Goal: Task Accomplishment & Management: Complete application form

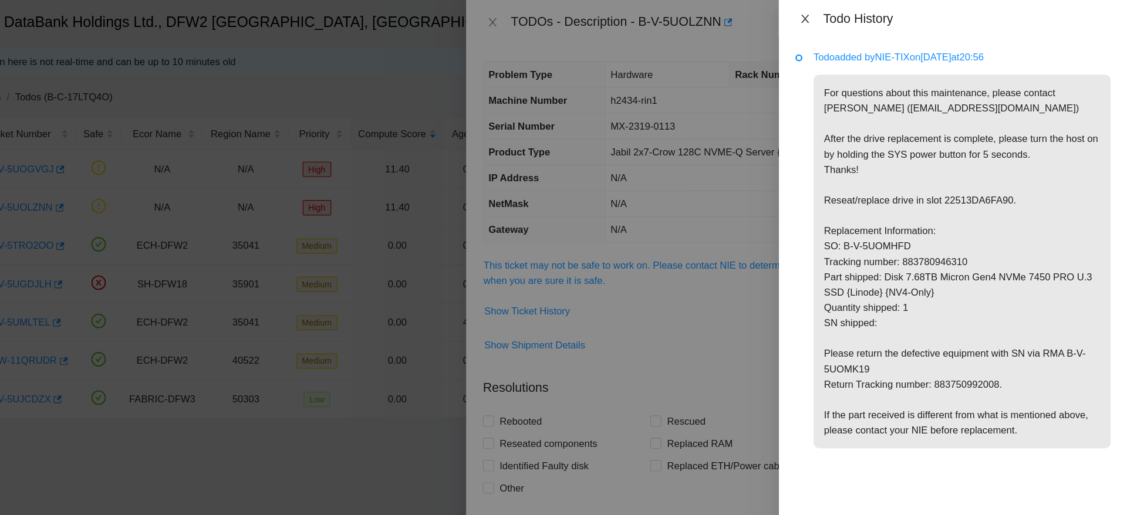
click at [855, 13] on icon "close" at bounding box center [855, 15] width 9 height 9
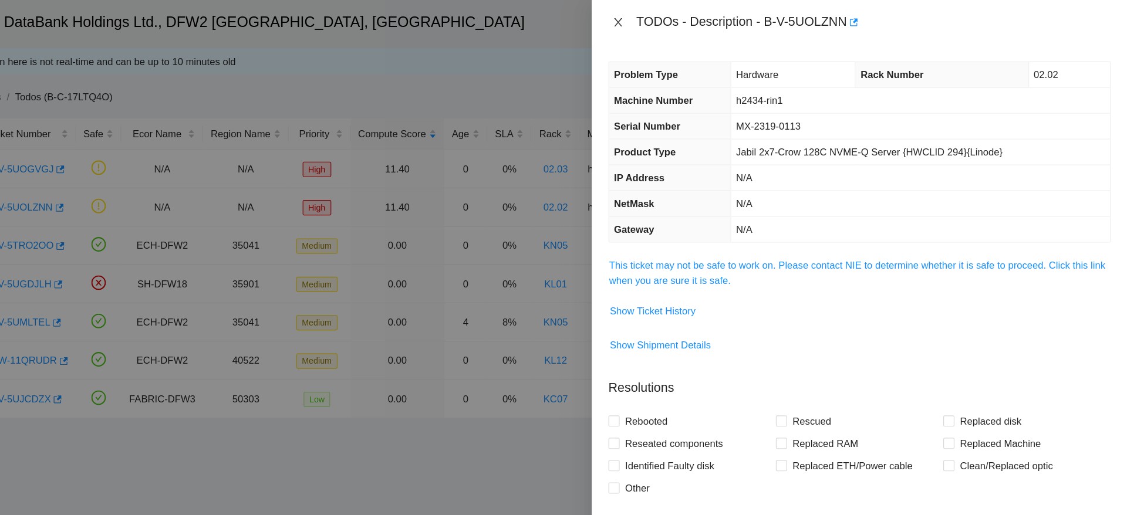
click at [695, 15] on icon "close" at bounding box center [698, 18] width 6 height 7
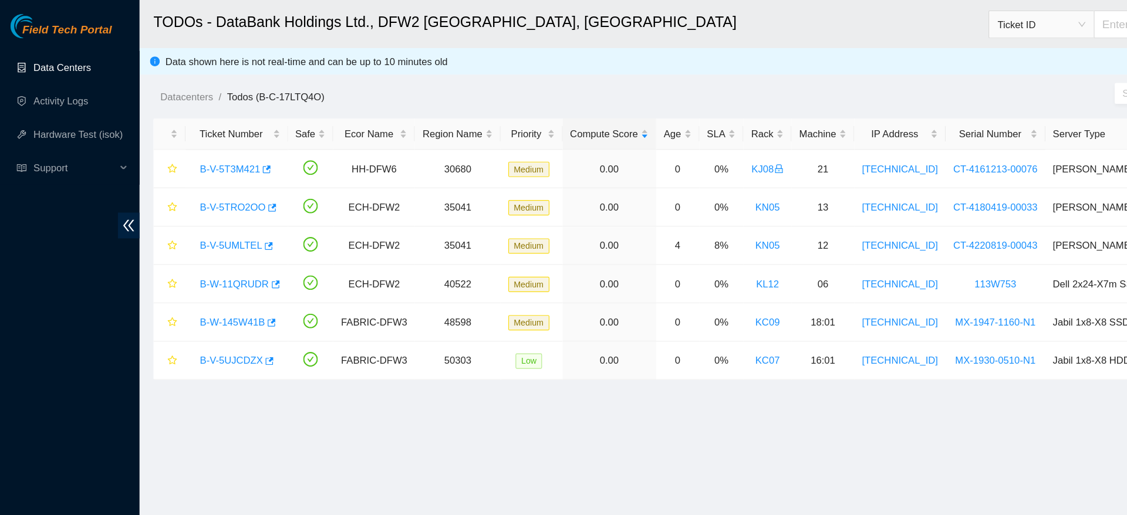
click at [58, 62] on link "Data Centers" at bounding box center [52, 56] width 48 height 9
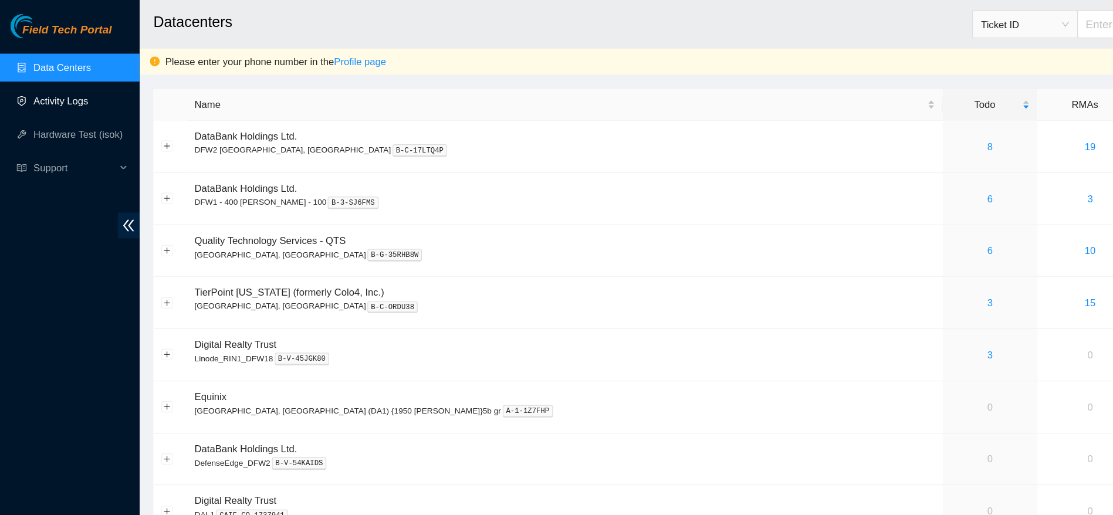
click at [58, 87] on link "Activity Logs" at bounding box center [51, 84] width 46 height 9
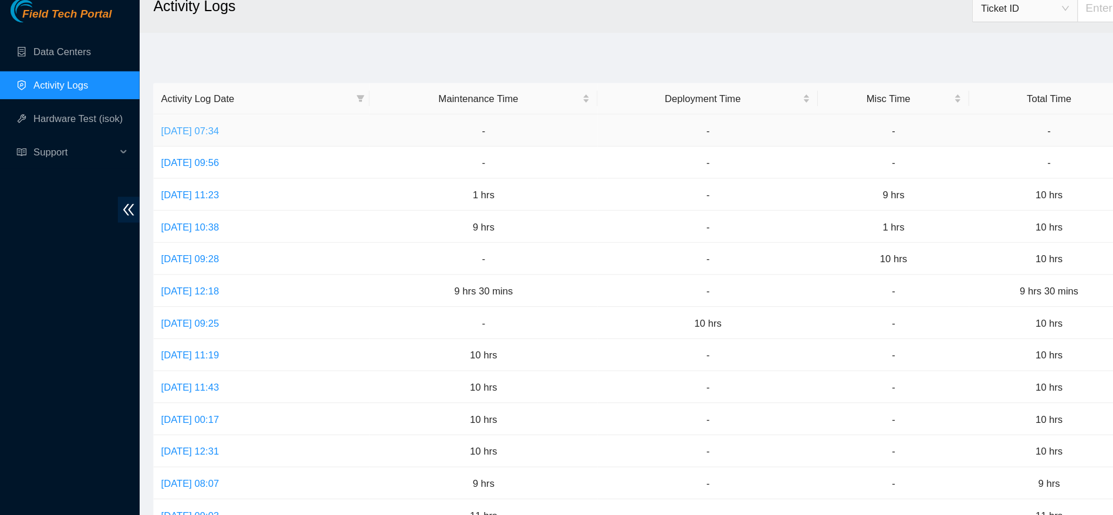
click at [156, 119] on link "Tue, 26 Aug 2025 07:34" at bounding box center [160, 123] width 49 height 9
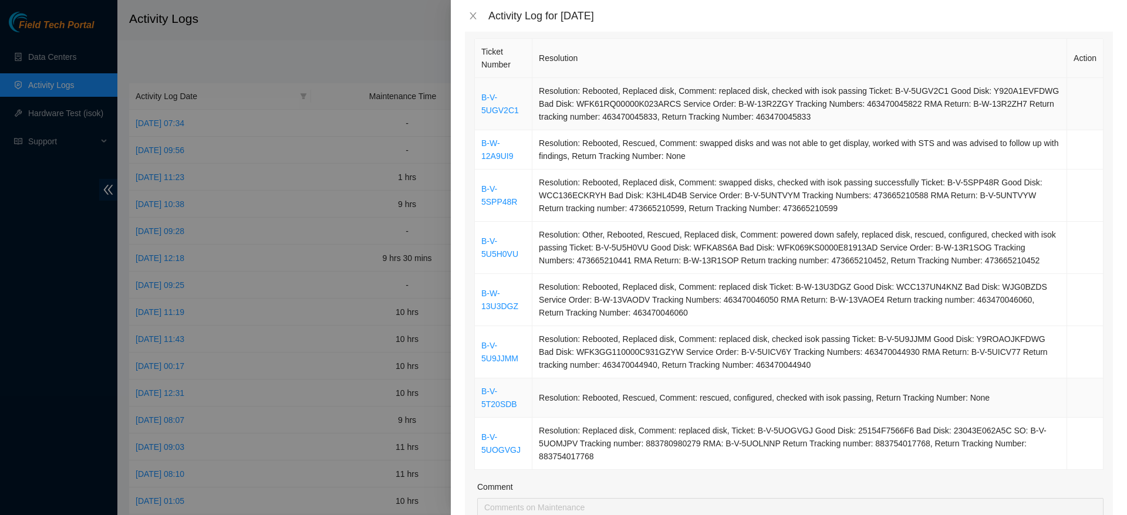
scroll to position [161, 0]
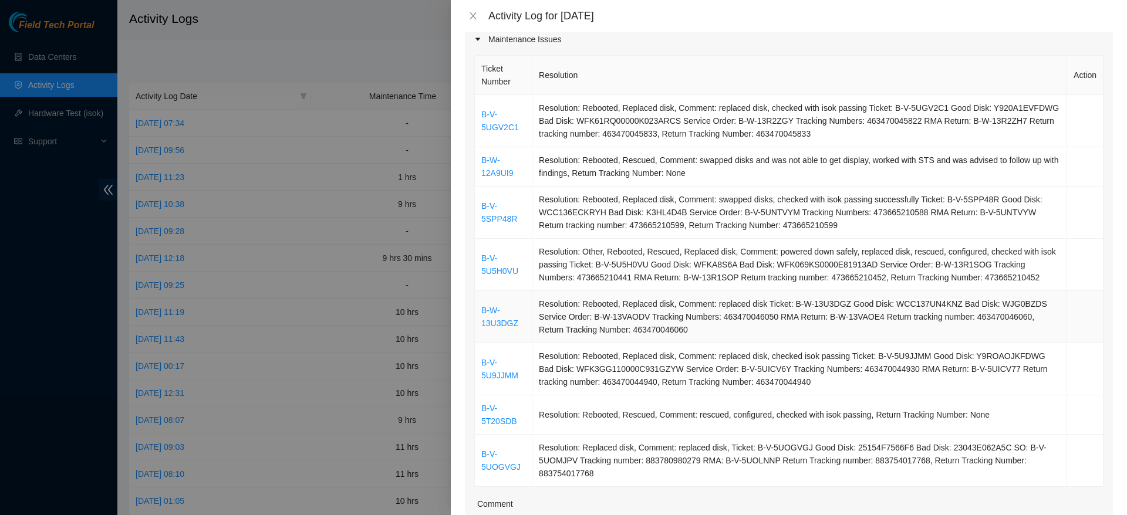
click at [924, 326] on td "Resolution: Rebooted, Replaced disk, Comment: replaced disk Ticket: B-W-13U3DGZ…" at bounding box center [799, 317] width 535 height 52
click at [472, 20] on icon "close" at bounding box center [472, 15] width 9 height 9
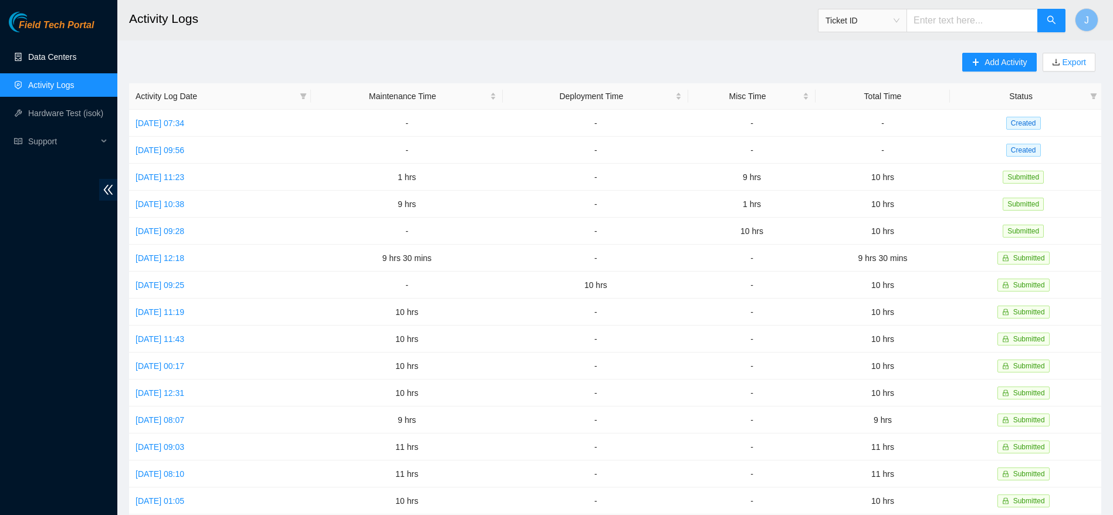
click at [52, 59] on link "Data Centers" at bounding box center [52, 56] width 48 height 9
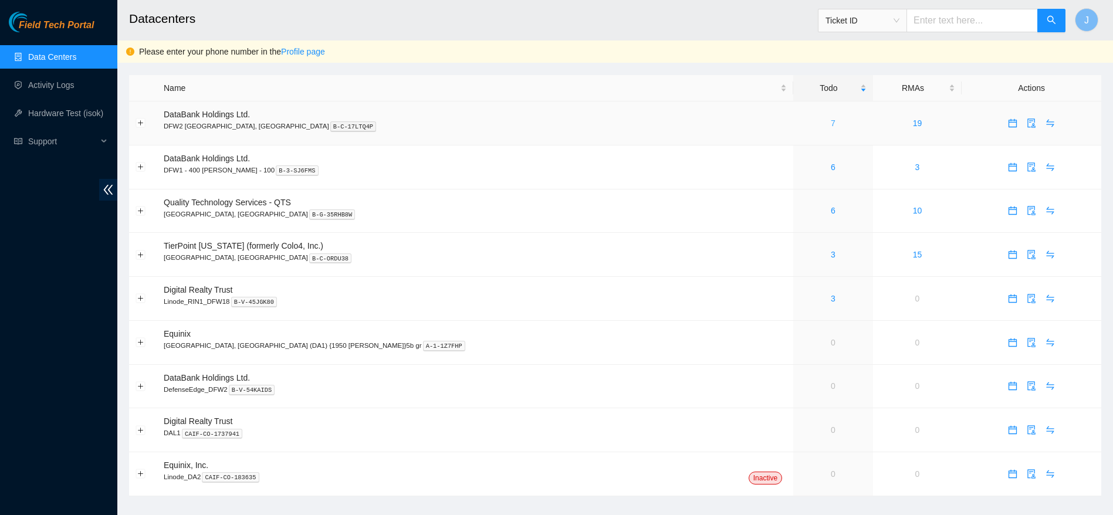
click at [831, 124] on link "7" at bounding box center [833, 123] width 5 height 9
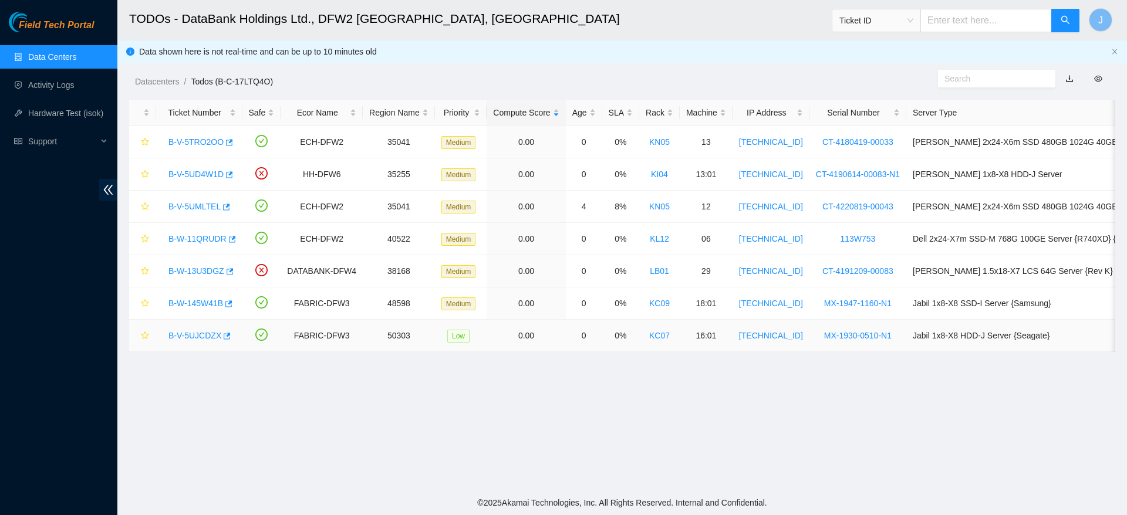
click at [197, 335] on link "B-V-5UJCDZX" at bounding box center [194, 335] width 53 height 9
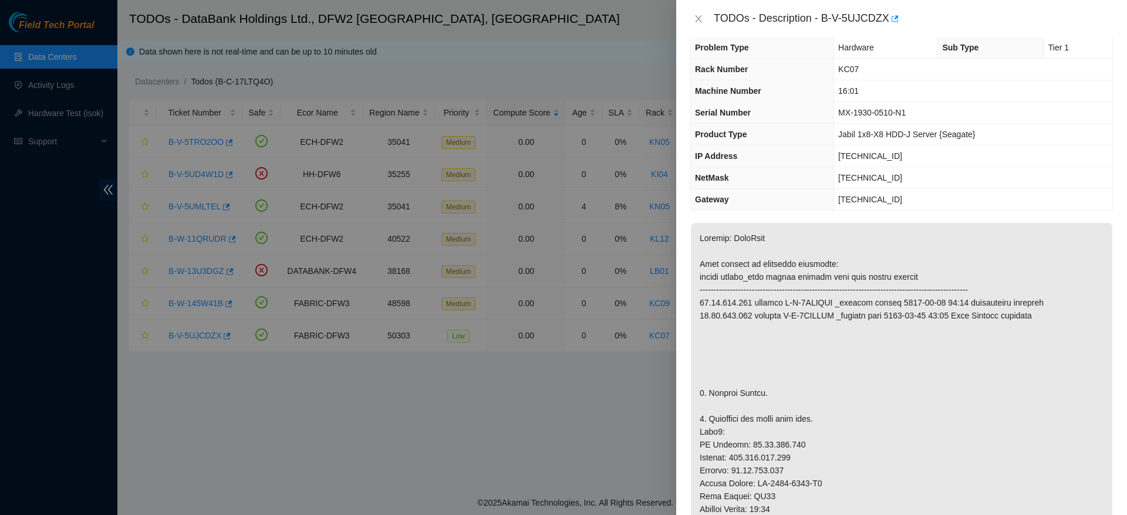
scroll to position [9, 0]
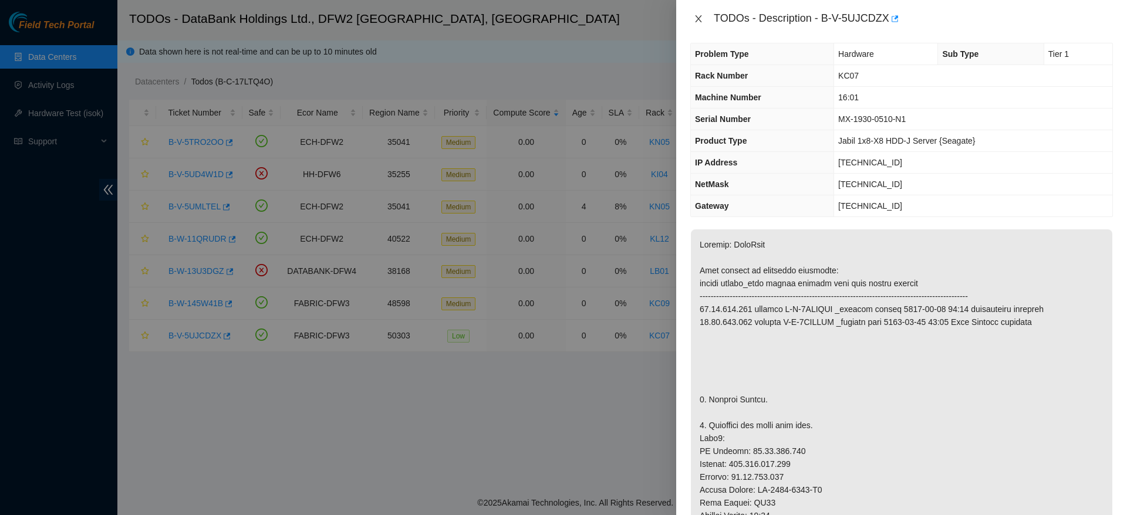
click at [698, 15] on icon "close" at bounding box center [698, 18] width 9 height 9
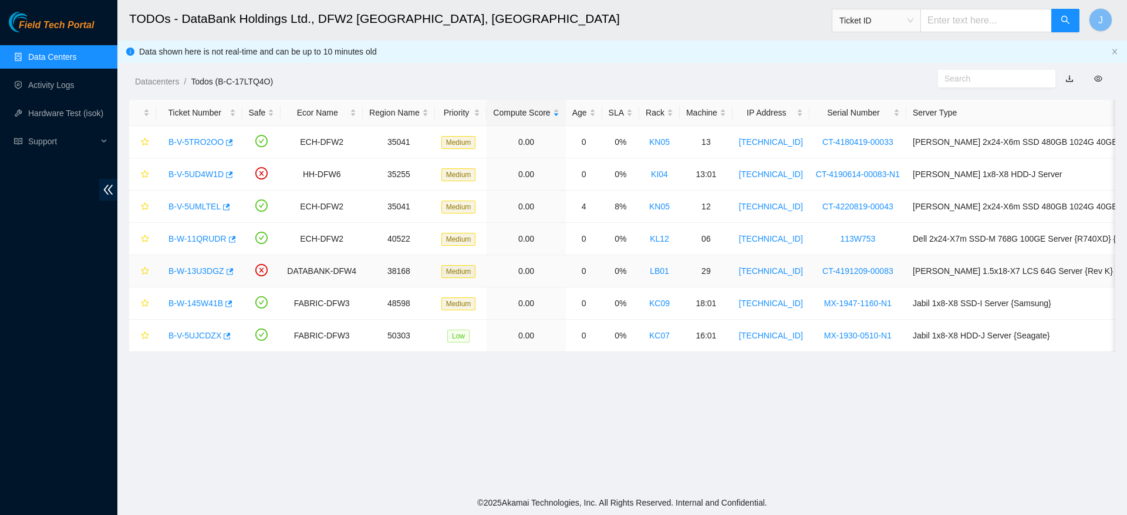
click at [184, 269] on link "B-W-13U3DGZ" at bounding box center [196, 270] width 56 height 9
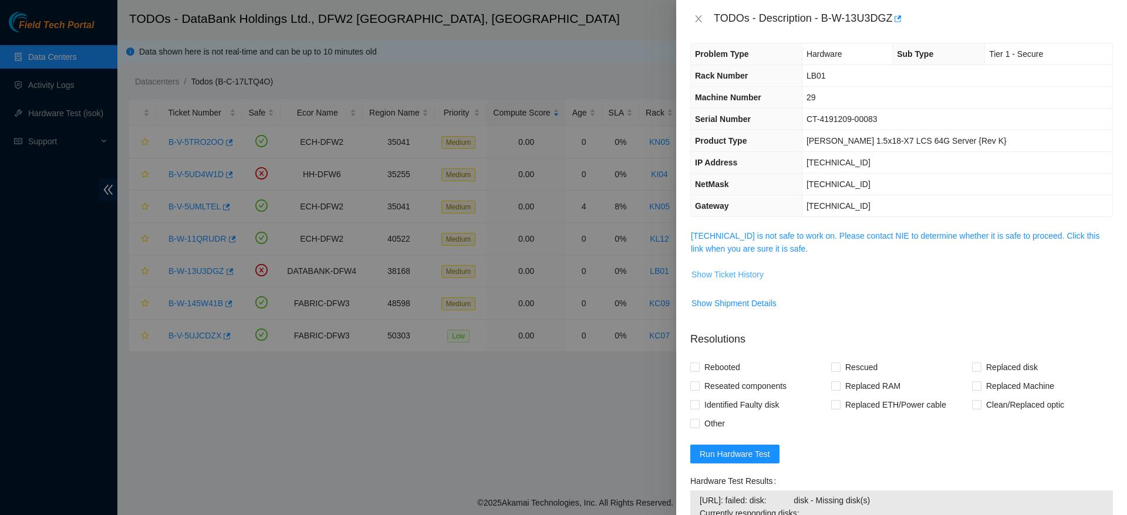
click at [740, 276] on span "Show Ticket History" at bounding box center [727, 274] width 72 height 13
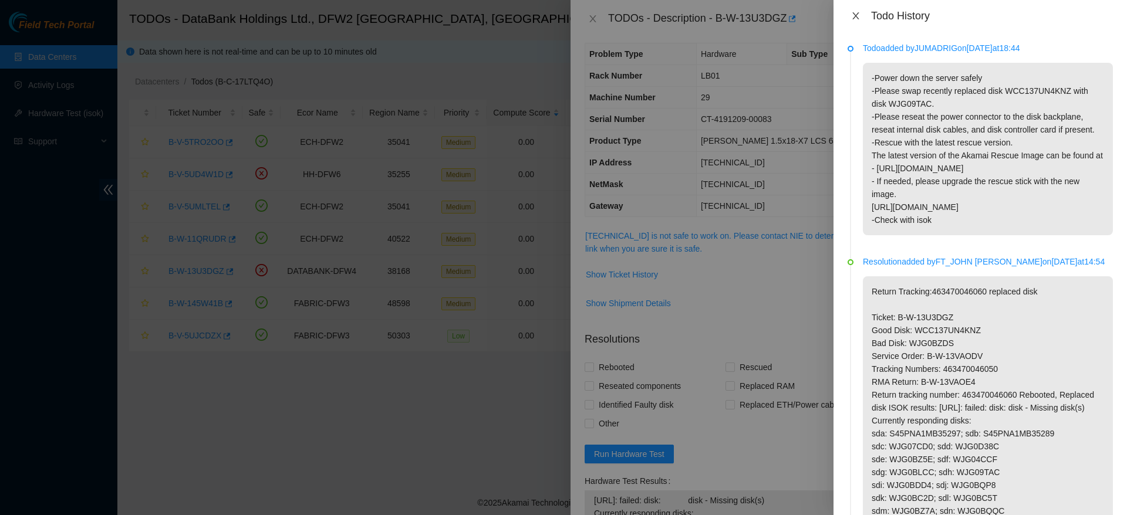
click at [852, 15] on icon "close" at bounding box center [855, 15] width 9 height 9
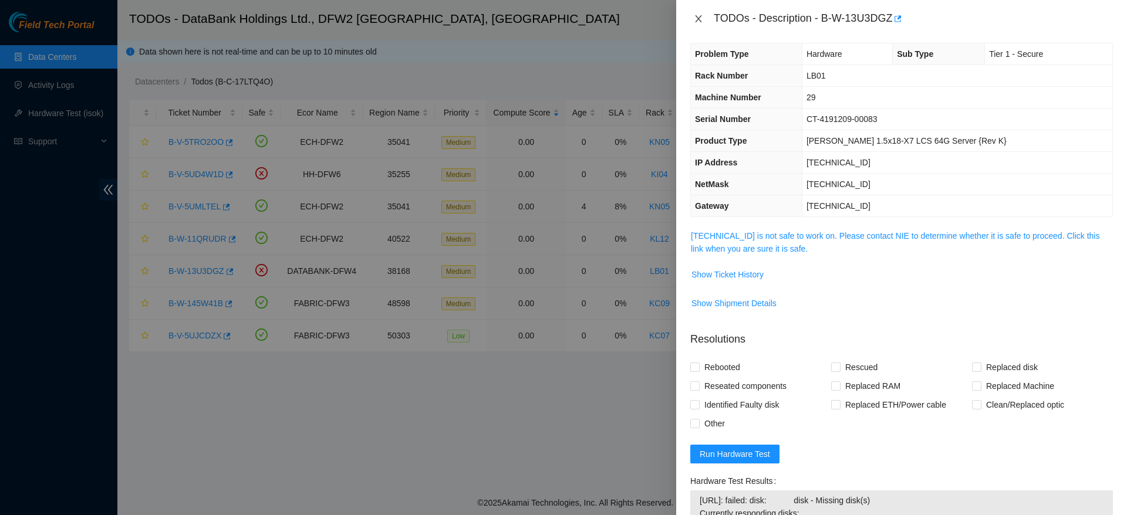
click at [700, 19] on icon "close" at bounding box center [698, 18] width 9 height 9
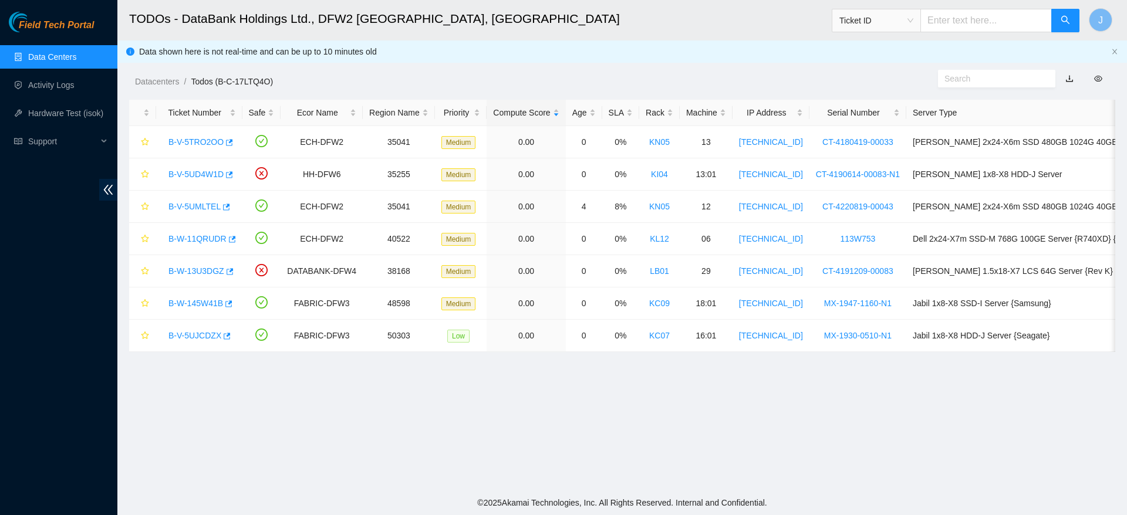
click at [510, 415] on main "TODOs - DataBank Holdings Ltd., DFW2 Richardson, TX Ticket ID J Data shown here…" at bounding box center [622, 245] width 1010 height 491
click at [515, 399] on main "TODOs - DataBank Holdings Ltd., DFW2 Richardson, TX Ticket ID J Data shown here…" at bounding box center [622, 245] width 1010 height 491
click at [210, 268] on link "B-W-13U3DGZ" at bounding box center [196, 270] width 56 height 9
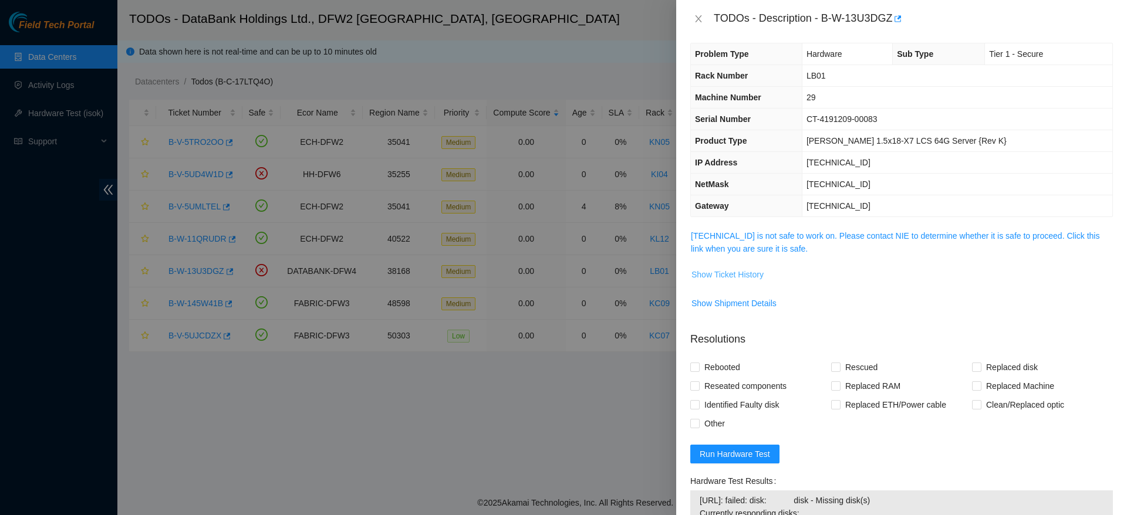
click at [731, 275] on span "Show Ticket History" at bounding box center [727, 274] width 72 height 13
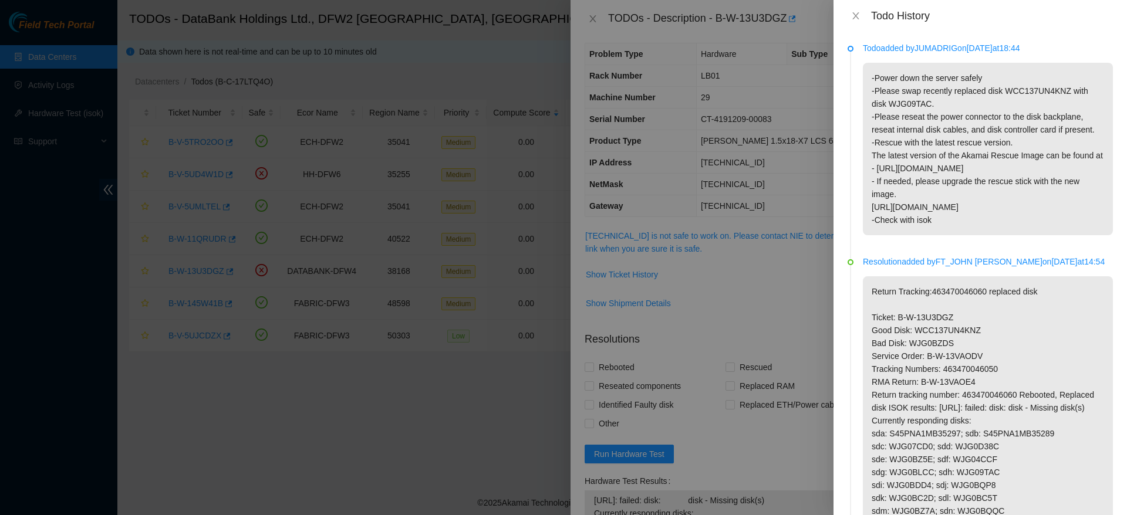
click at [643, 128] on div at bounding box center [563, 257] width 1127 height 515
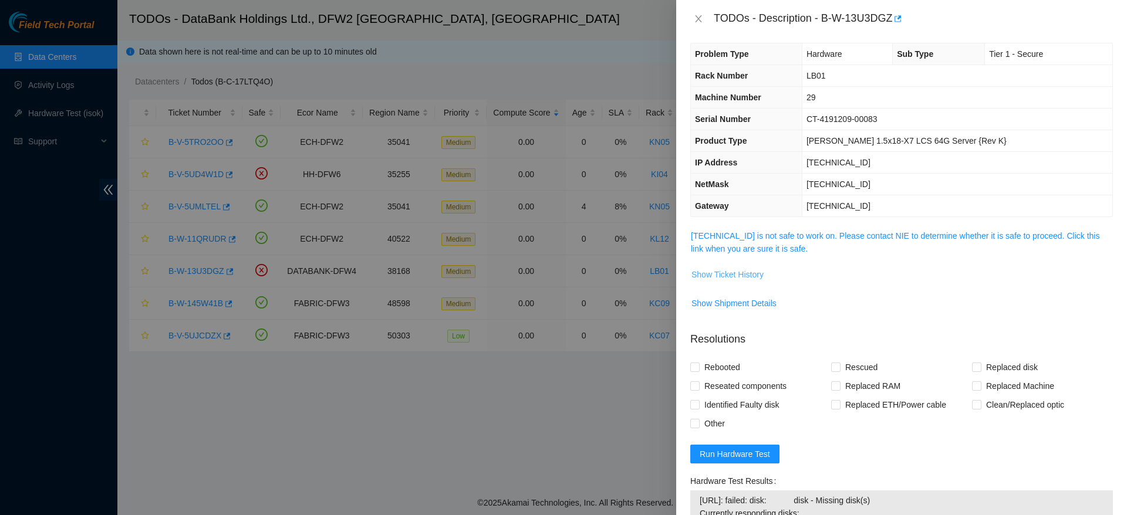
click at [755, 279] on span "Show Ticket History" at bounding box center [727, 274] width 72 height 13
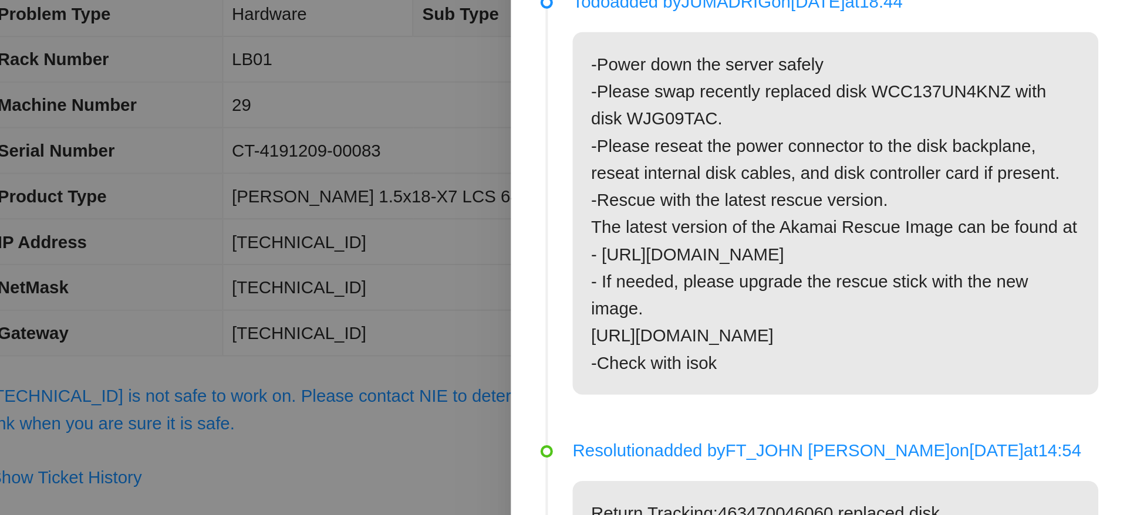
drag, startPoint x: 947, startPoint y: 98, endPoint x: 951, endPoint y: 58, distance: 40.8
click at [951, 58] on div "Todo added by JUMADRIG on 2025-08-26 at 18:44 -Power down the server safely -Pl…" at bounding box center [988, 139] width 250 height 194
click at [894, 166] on p "-Power down the server safely -Please swap recently replaced disk WCC137UN4KNZ …" at bounding box center [988, 149] width 250 height 173
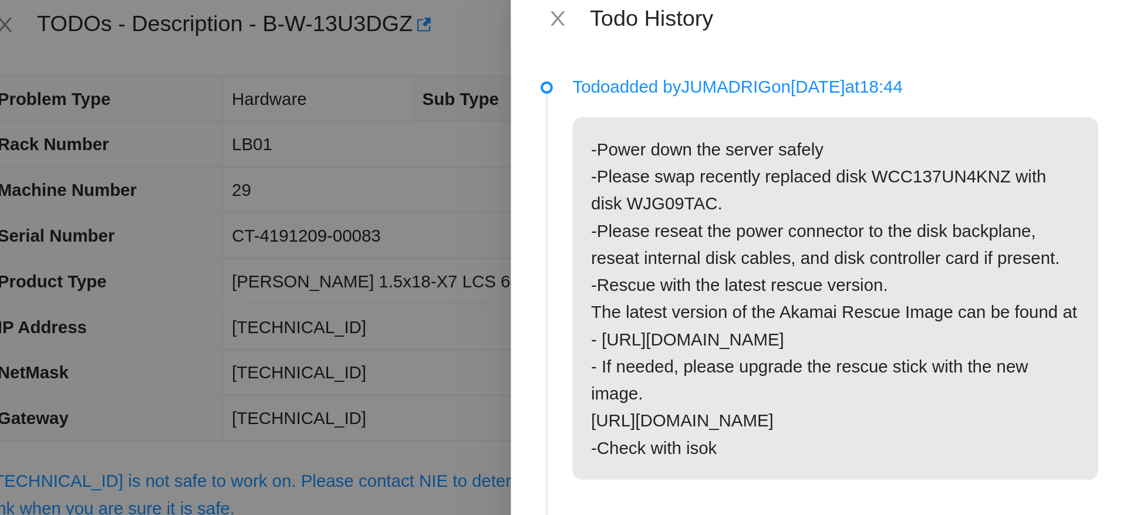
click at [926, 108] on p "-Power down the server safely -Please swap recently replaced disk WCC137UN4KNZ …" at bounding box center [988, 149] width 250 height 173
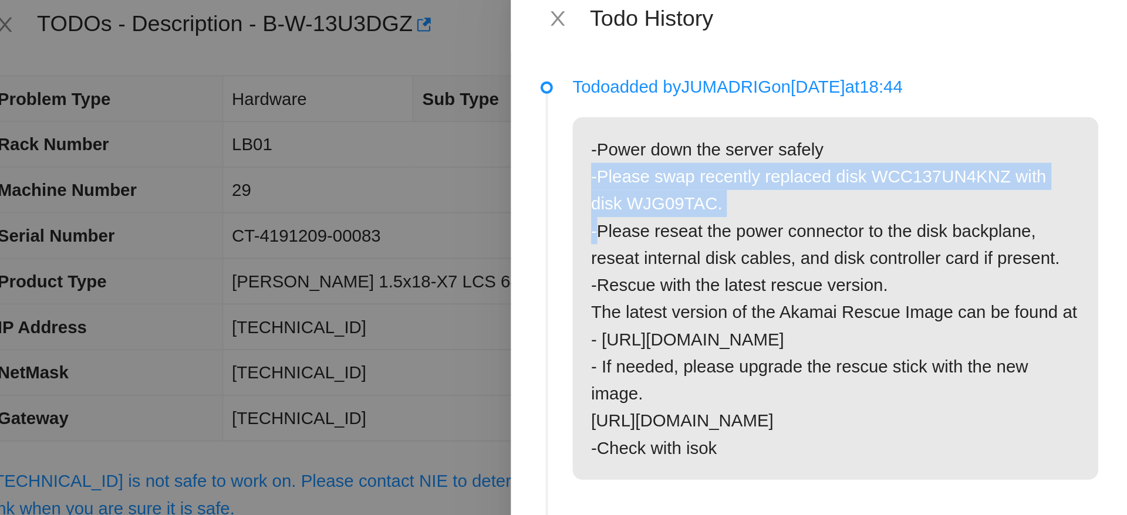
click at [926, 108] on p "-Power down the server safely -Please swap recently replaced disk WCC137UN4KNZ …" at bounding box center [988, 149] width 250 height 173
copy p "-Please swap recently replaced disk WCC137UN4KNZ with disk WJG09TAC. -"
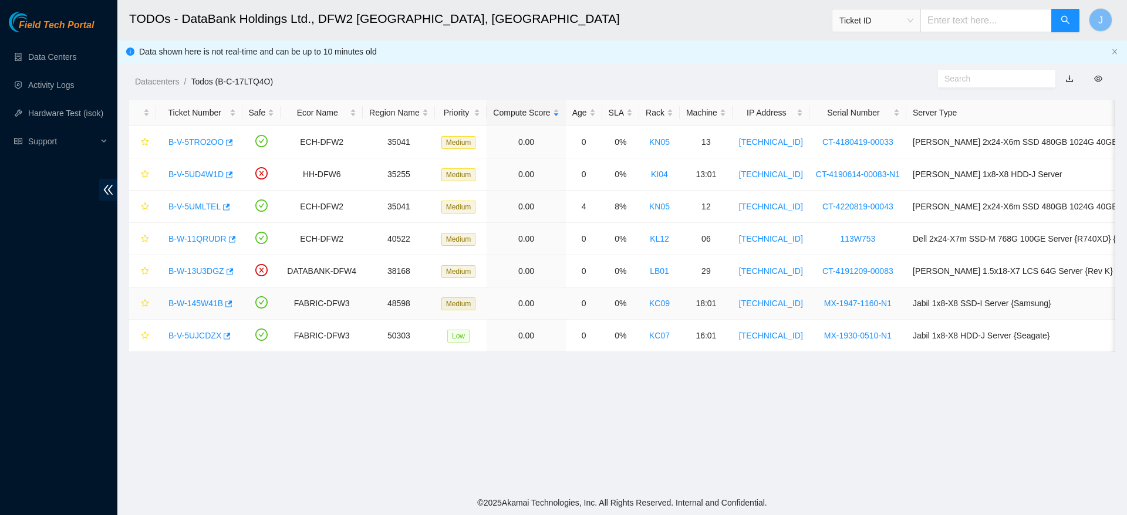
click at [200, 300] on link "B-W-145W41B" at bounding box center [195, 303] width 55 height 9
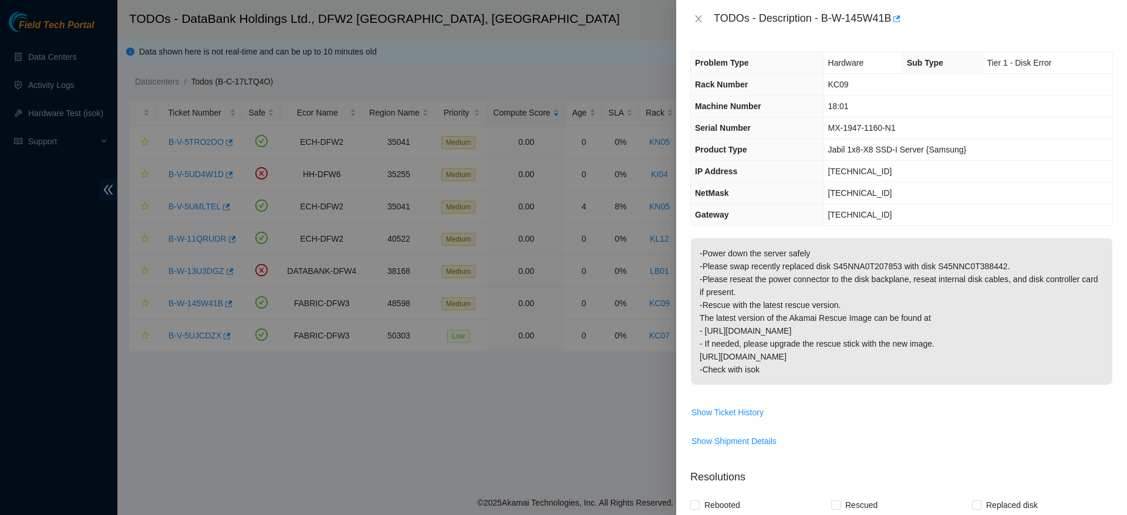
scroll to position [278, 0]
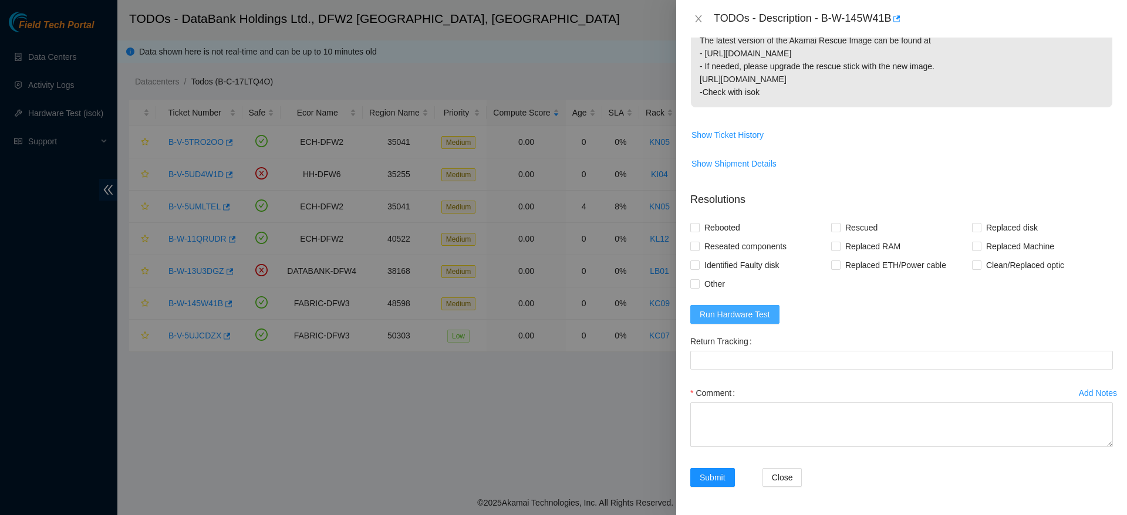
click at [733, 319] on span "Run Hardware Test" at bounding box center [735, 314] width 70 height 13
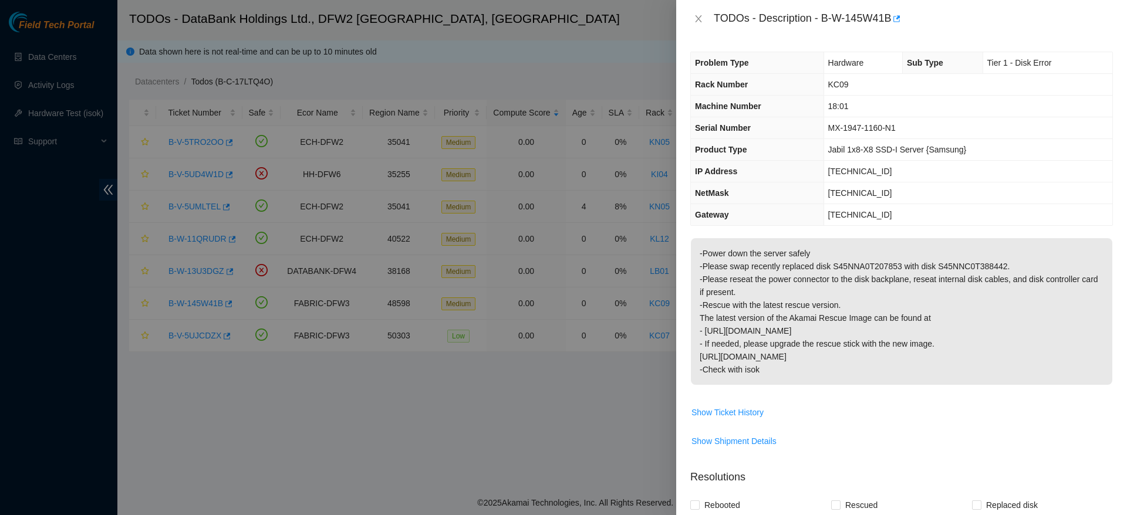
scroll to position [578, 0]
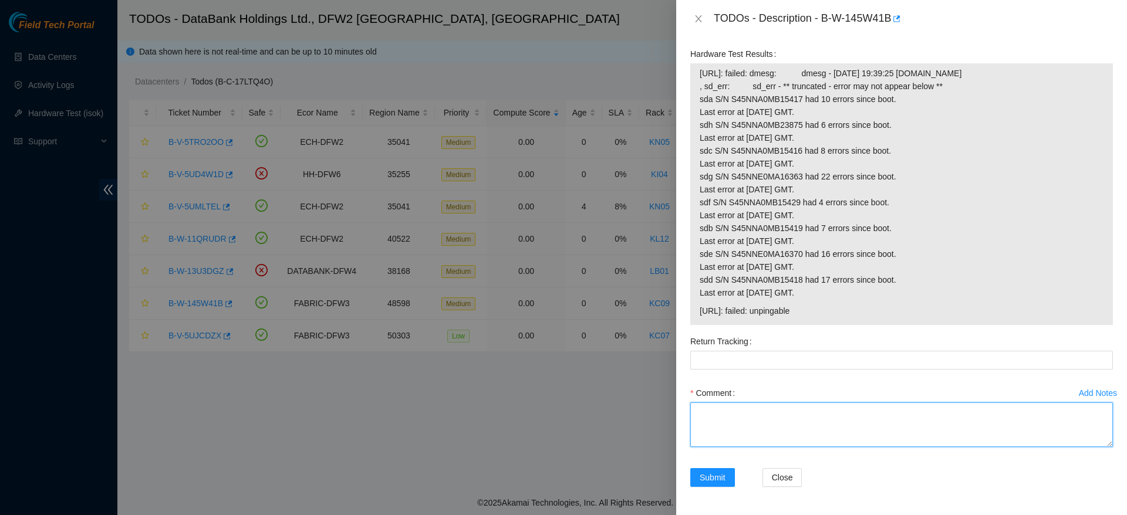
click at [848, 427] on textarea "Comment" at bounding box center [901, 425] width 423 height 45
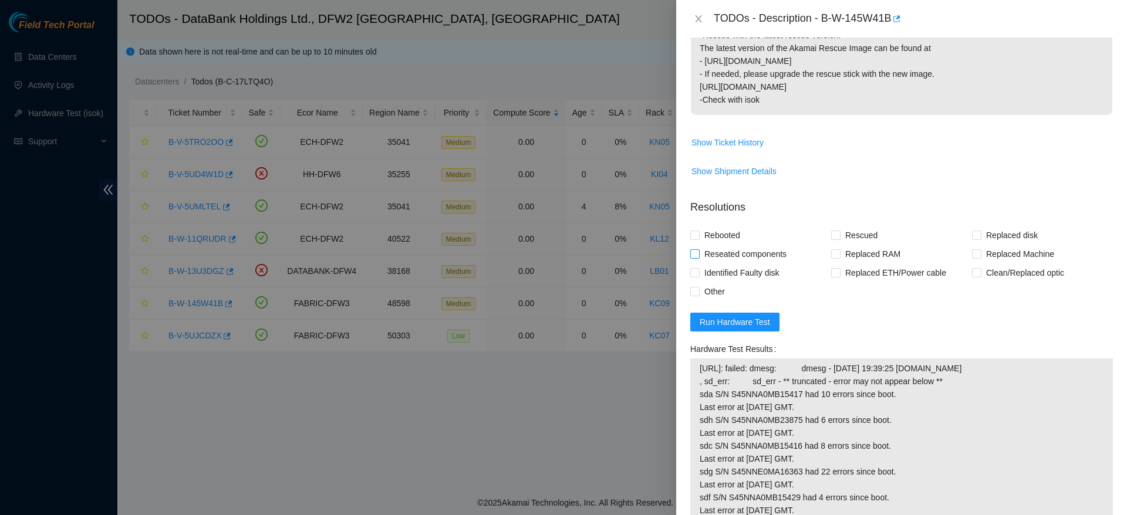
scroll to position [164, 0]
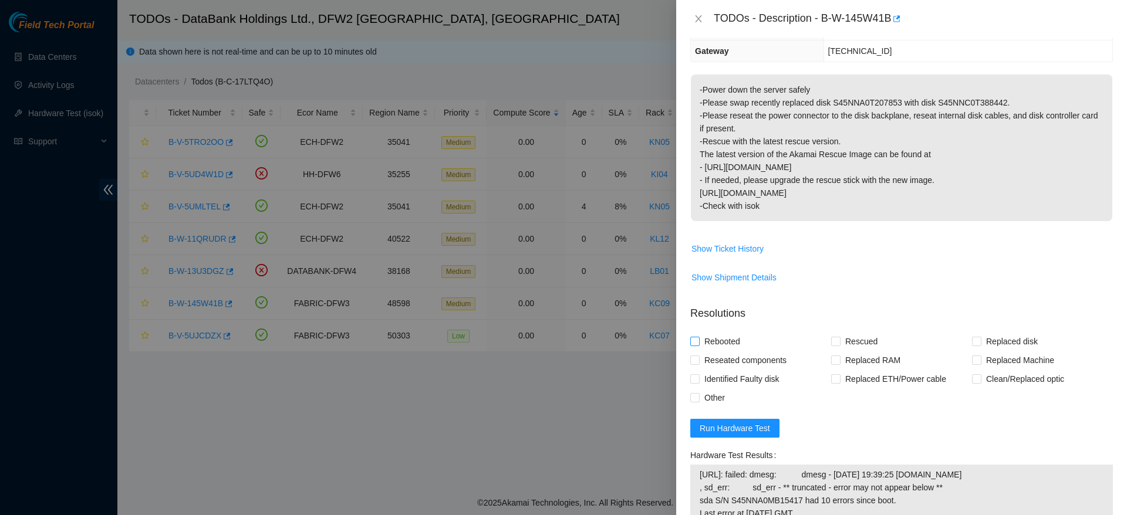
type textarea "swapped disks, resat components, was not able to rescue, fails rescue multiple …"
click at [734, 345] on span "Rebooted" at bounding box center [722, 341] width 45 height 19
click at [698, 345] on input "Rebooted" at bounding box center [694, 341] width 8 height 8
checkbox input "true"
click at [859, 347] on span "Rescued" at bounding box center [861, 341] width 42 height 19
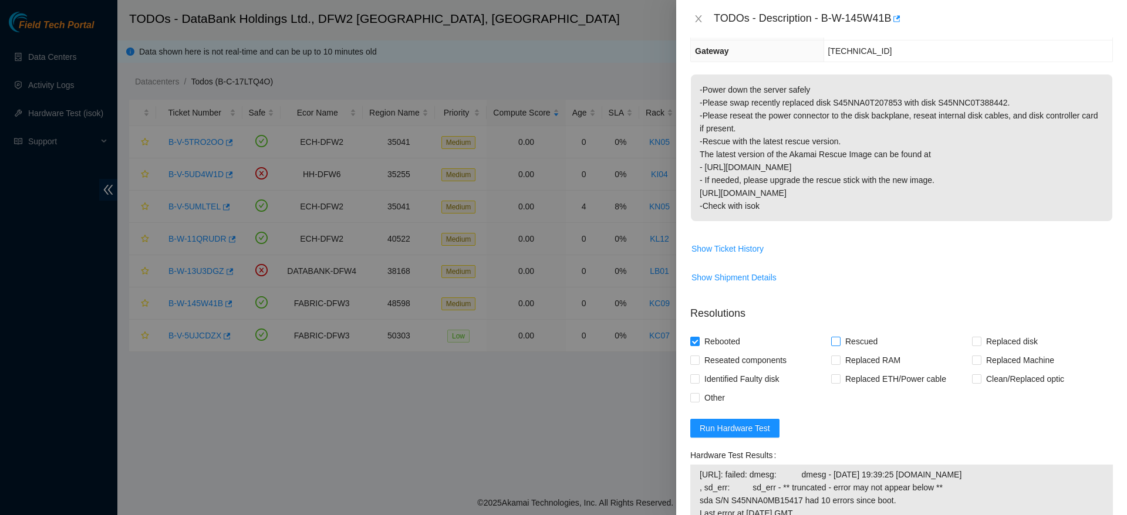
click at [839, 345] on input "Rescued" at bounding box center [835, 341] width 8 height 8
checkbox input "true"
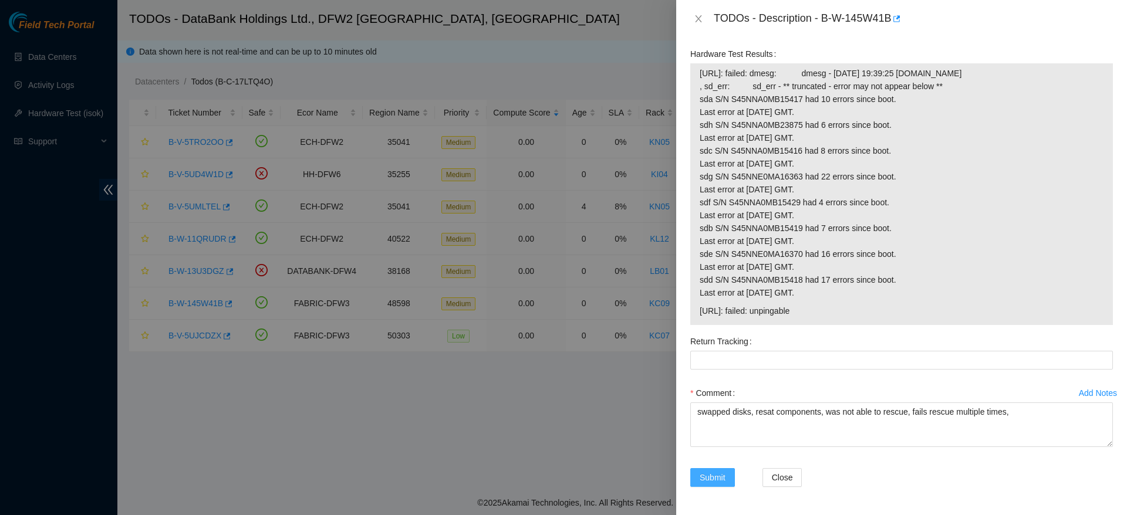
click at [717, 484] on button "Submit" at bounding box center [712, 477] width 45 height 19
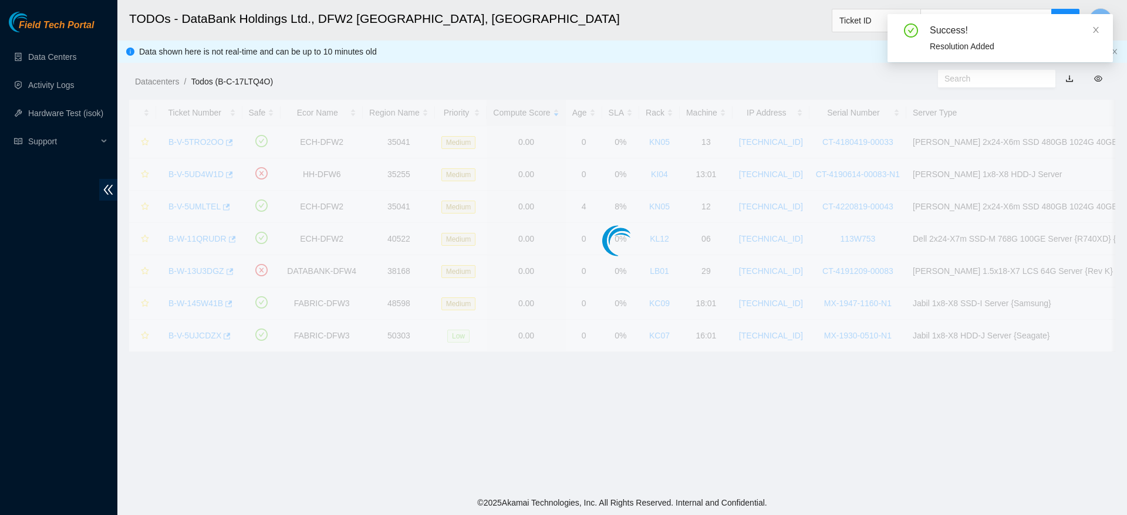
scroll to position [229, 0]
